Goal: Check status: Check status

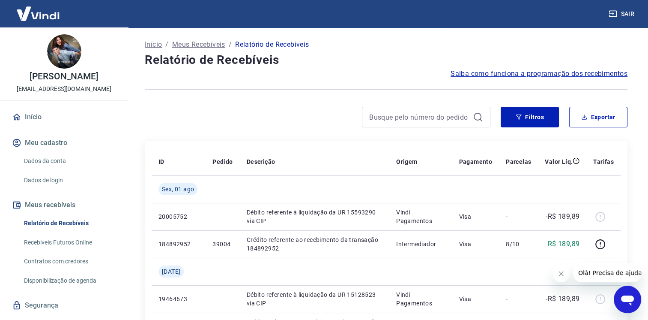
click at [557, 279] on button "Fechar mensagem da empresa" at bounding box center [561, 273] width 17 height 17
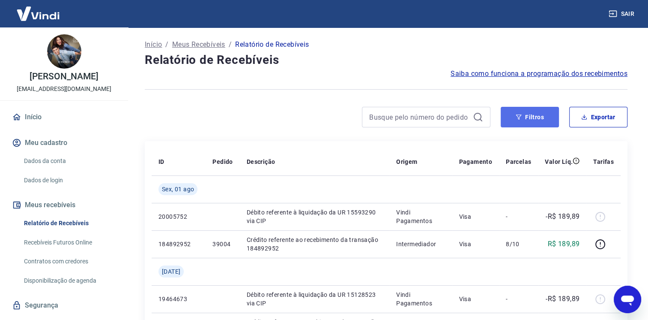
click at [539, 123] on button "Filtros" at bounding box center [530, 117] width 58 height 21
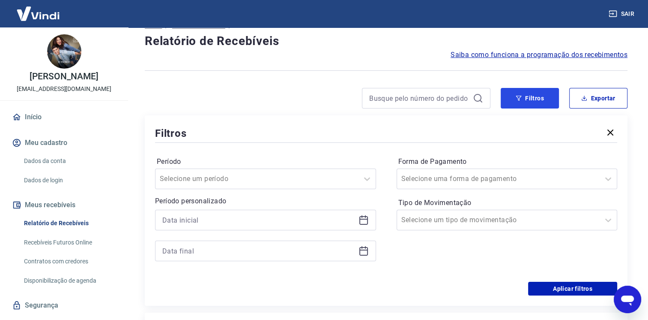
scroll to position [43, 0]
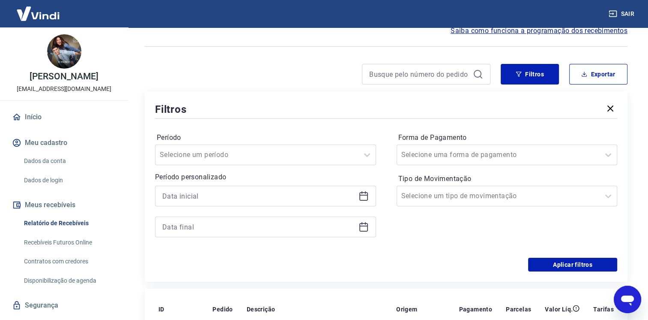
click at [365, 192] on icon at bounding box center [365, 192] width 1 height 3
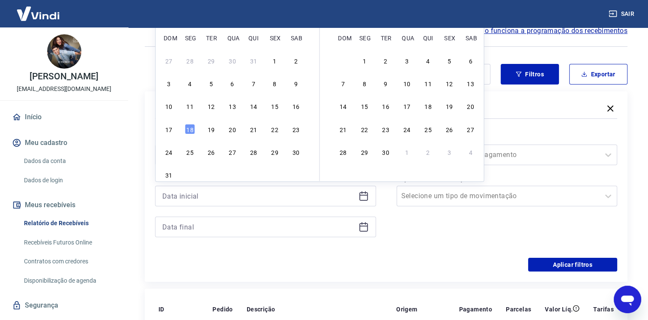
drag, startPoint x: 278, startPoint y: 105, endPoint x: 344, endPoint y: 215, distance: 128.8
click at [278, 105] on div "15" at bounding box center [274, 106] width 10 height 10
type input "[DATE]"
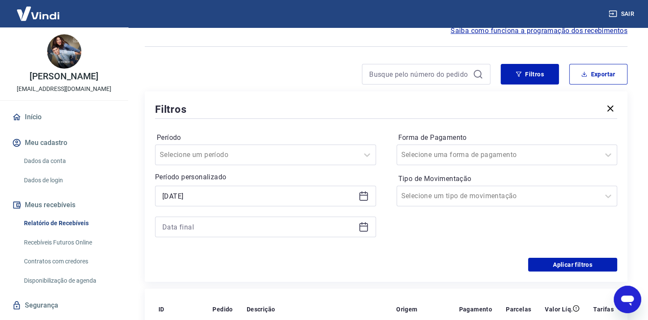
drag, startPoint x: 362, startPoint y: 225, endPoint x: 353, endPoint y: 222, distance: 8.7
click at [361, 225] on icon at bounding box center [364, 226] width 10 height 10
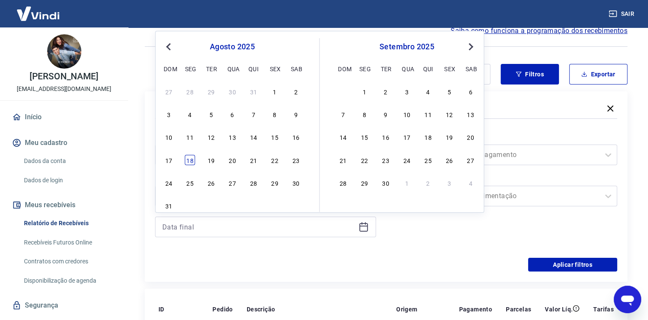
click at [187, 160] on div "18" at bounding box center [190, 160] width 10 height 10
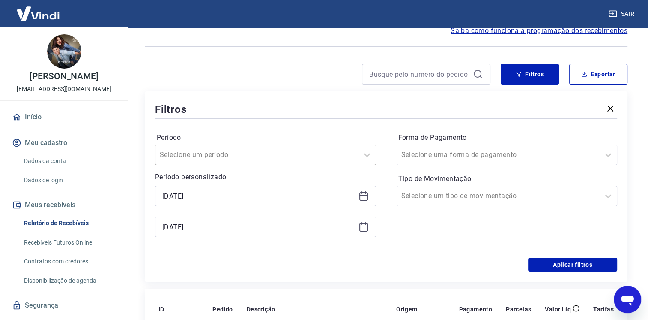
type input "[DATE]"
click at [555, 266] on button "Aplicar filtros" at bounding box center [572, 264] width 89 height 14
